Goal: Task Accomplishment & Management: Manage account settings

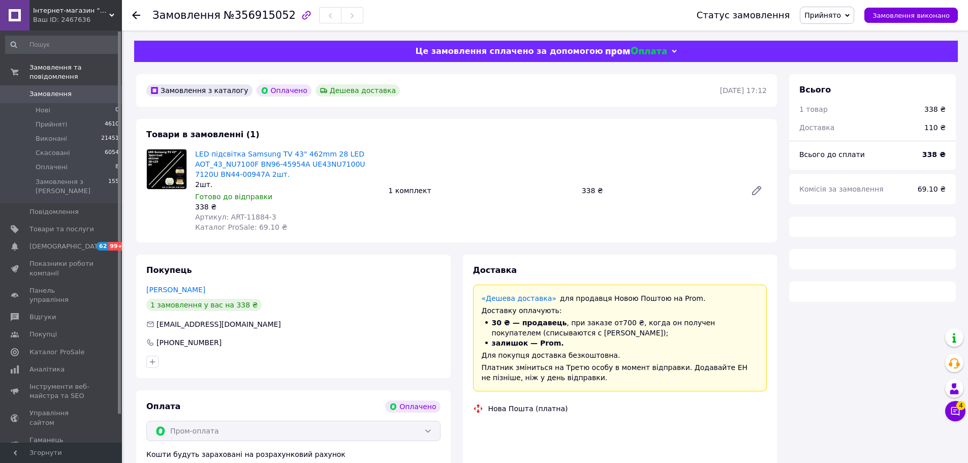
click at [209, 41] on div "Це замовлення сплачено за допомогою" at bounding box center [546, 51] width 824 height 21
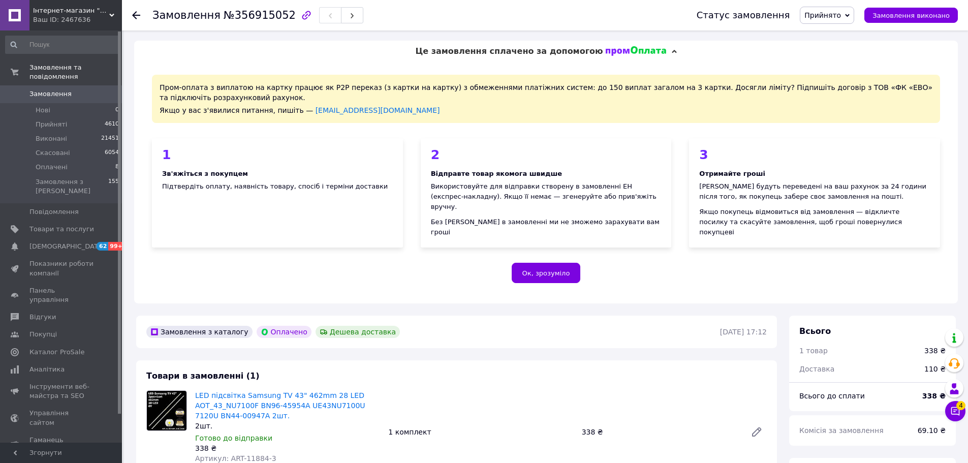
click at [237, 63] on div "Пром-оплата з виплатою на картку працює як P2P переказ (з картки на картку) з о…" at bounding box center [546, 182] width 824 height 241
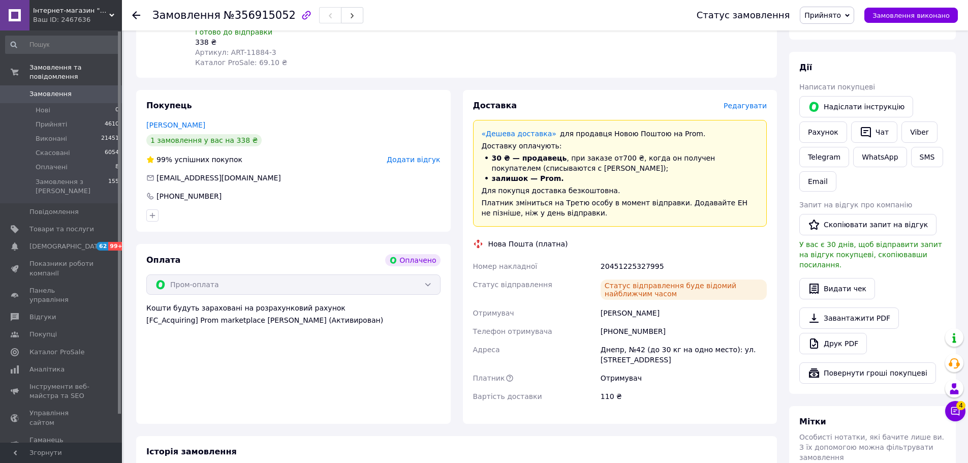
scroll to position [407, 0]
